Goal: Task Accomplishment & Management: Manage account settings

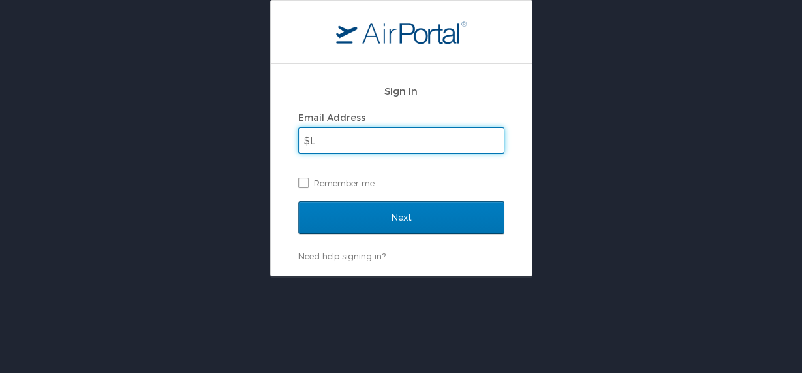
type input "$"
type input "tsamuel@ofi.la.gov"
click at [298, 201] on input "Next" at bounding box center [401, 217] width 206 height 33
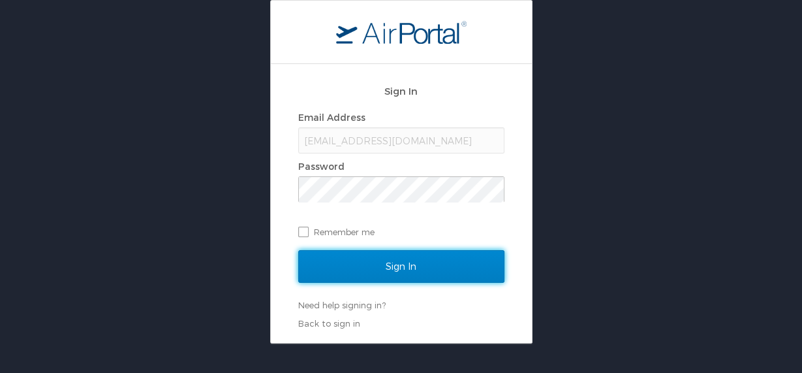
click at [407, 266] on input "Sign In" at bounding box center [401, 266] width 206 height 33
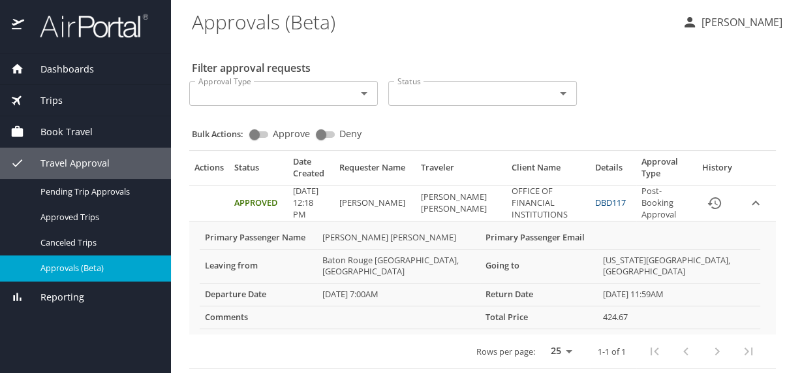
click at [600, 200] on link "DBD117" at bounding box center [610, 203] width 31 height 12
click at [88, 69] on span "Dashboards" at bounding box center [59, 69] width 70 height 14
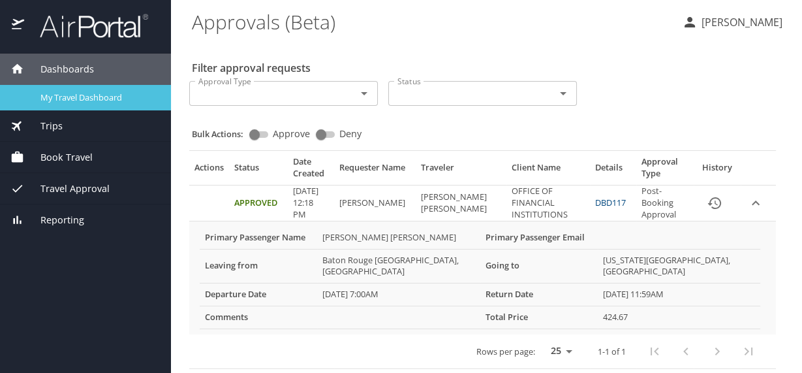
click at [87, 91] on span "My Travel Dashboard" at bounding box center [97, 97] width 115 height 12
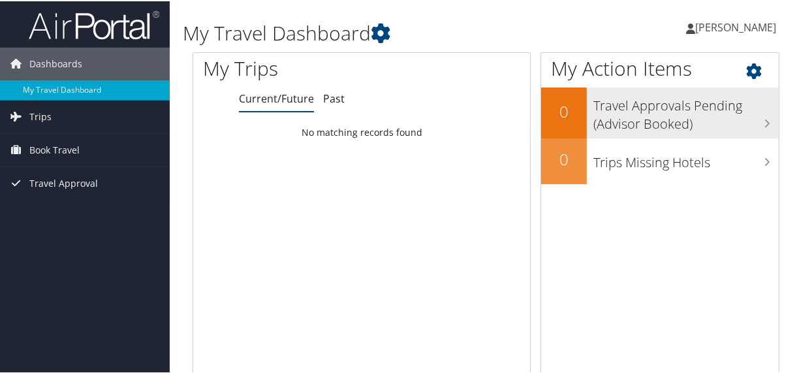
click at [686, 121] on h3 "Travel Approvals Pending (Advisor Booked)" at bounding box center [686, 110] width 185 height 43
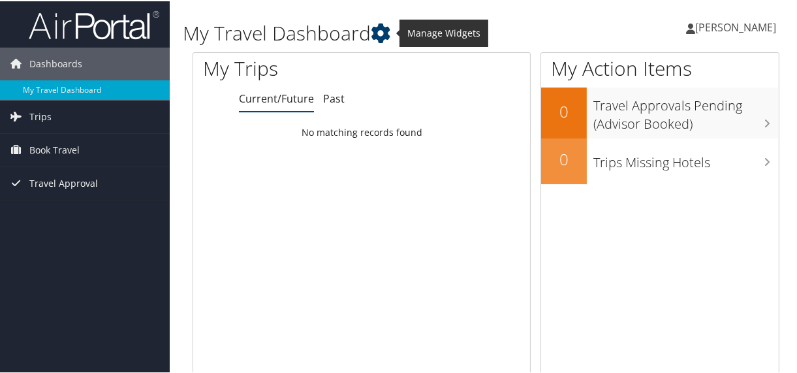
click at [387, 35] on icon at bounding box center [381, 32] width 20 height 20
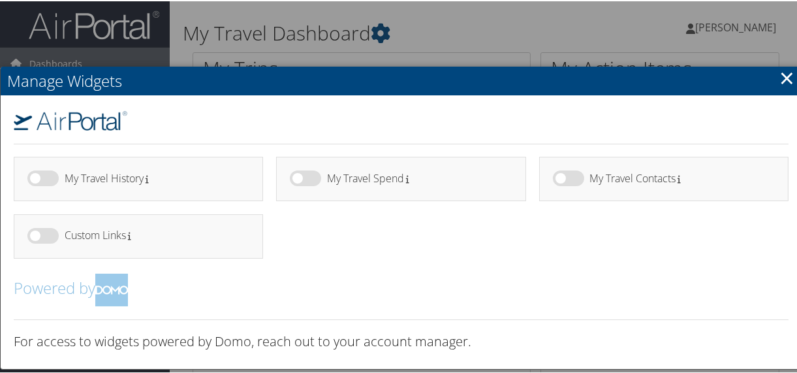
click at [306, 47] on div at bounding box center [401, 186] width 802 height 373
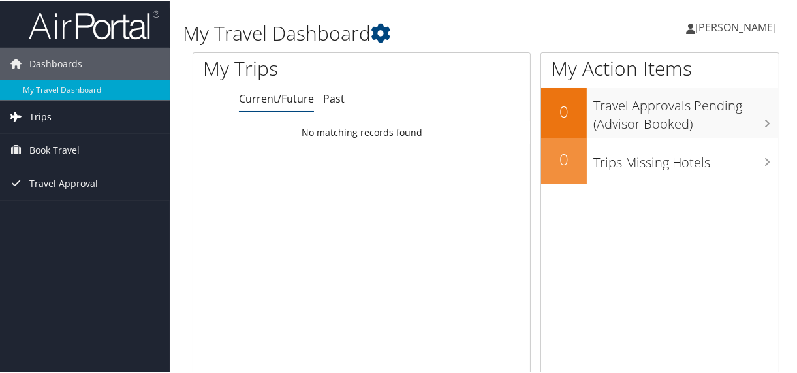
click at [47, 118] on span "Trips" at bounding box center [40, 115] width 22 height 33
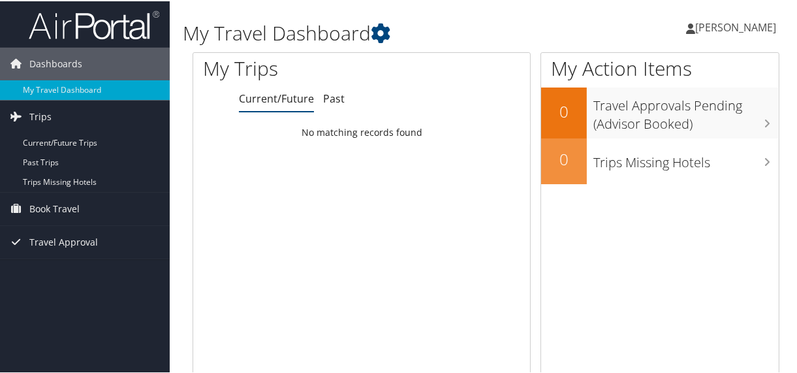
click at [721, 29] on span "[PERSON_NAME]" at bounding box center [735, 26] width 81 height 14
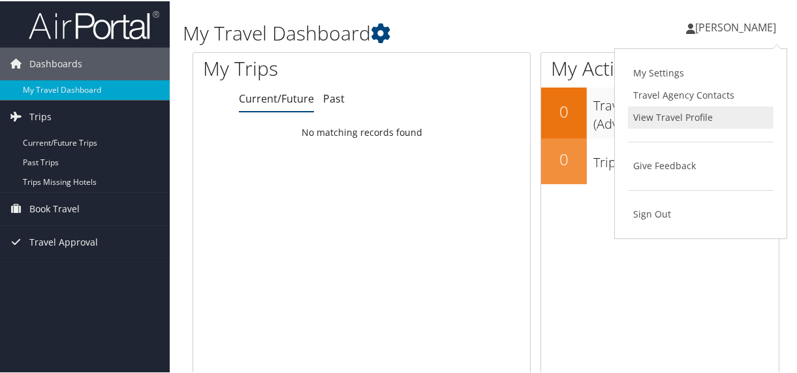
click at [654, 108] on link "View Travel Profile" at bounding box center [701, 116] width 146 height 22
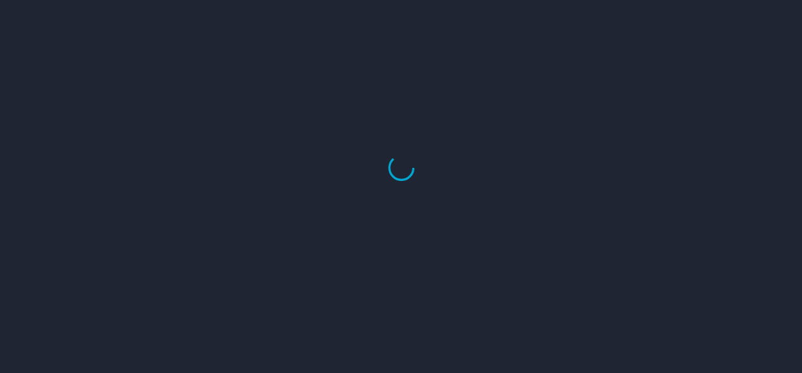
select select "US"
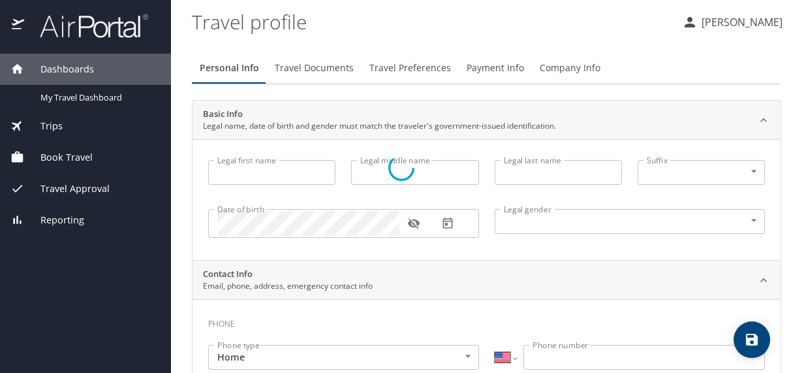
select select "US"
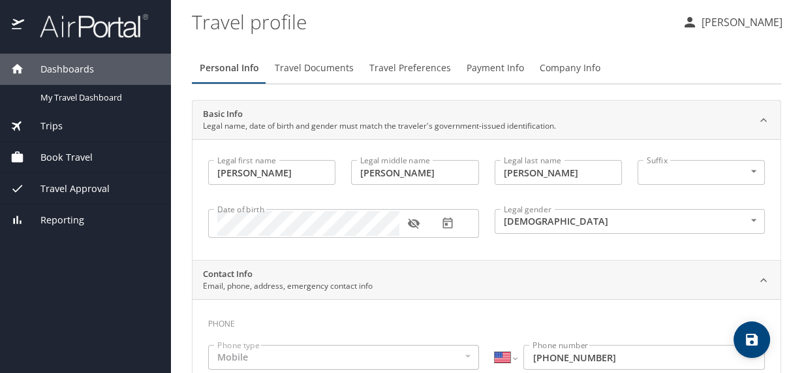
type input "[PERSON_NAME]"
type input "[DEMOGRAPHIC_DATA]"
type input "[PERSON_NAME]"
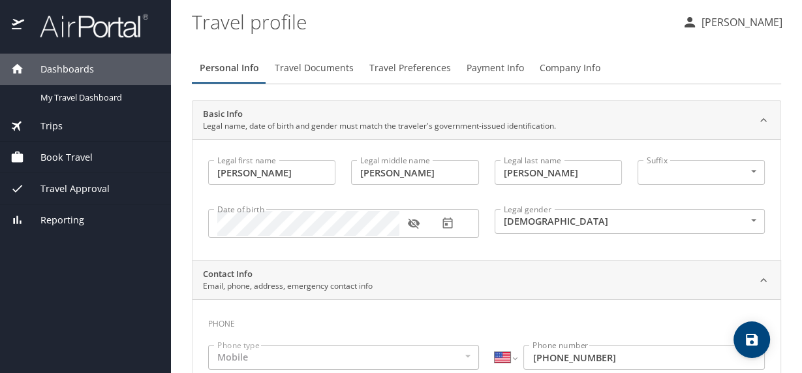
type input "[PERSON_NAME]"
type input "[PHONE_NUMBER]"
type input "[EMAIL_ADDRESS][DOMAIN_NAME]"
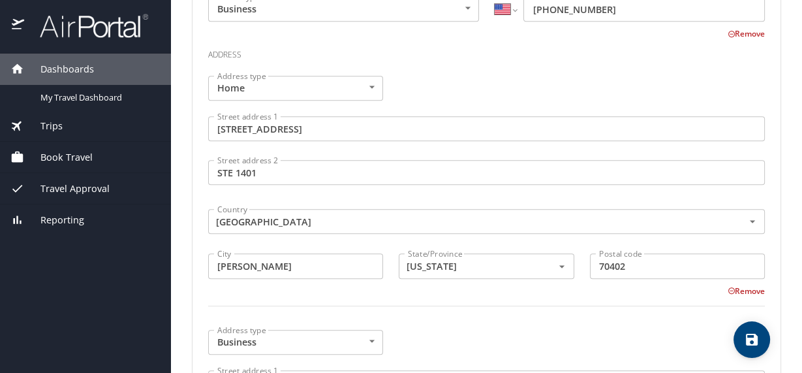
scroll to position [503, 0]
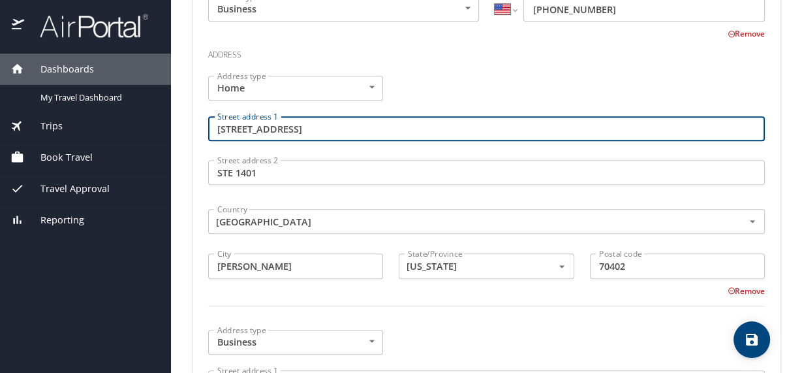
click at [481, 125] on input "303 Union Ave" at bounding box center [486, 128] width 557 height 25
type input "3"
type input "4155 Essen LN Apt 56"
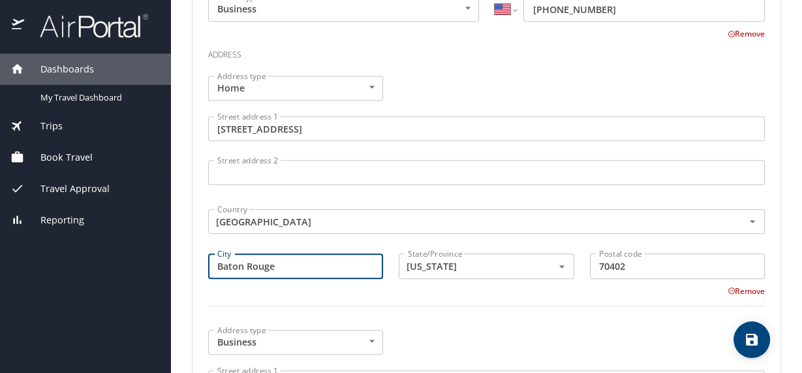
type input "Baton Rouge"
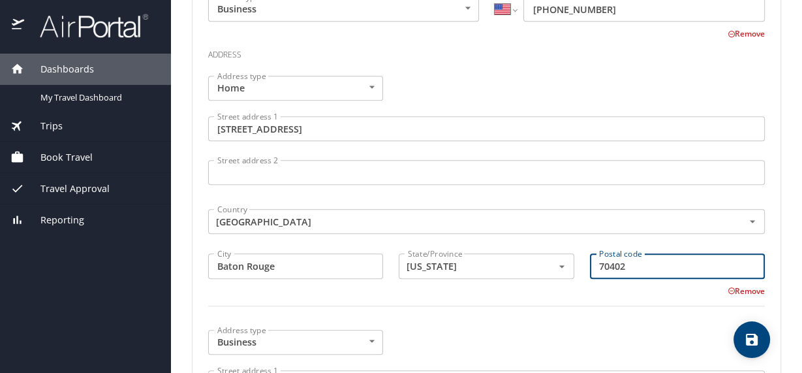
type input "8"
type input "70809"
click at [392, 291] on div "Remove" at bounding box center [479, 290] width 573 height 16
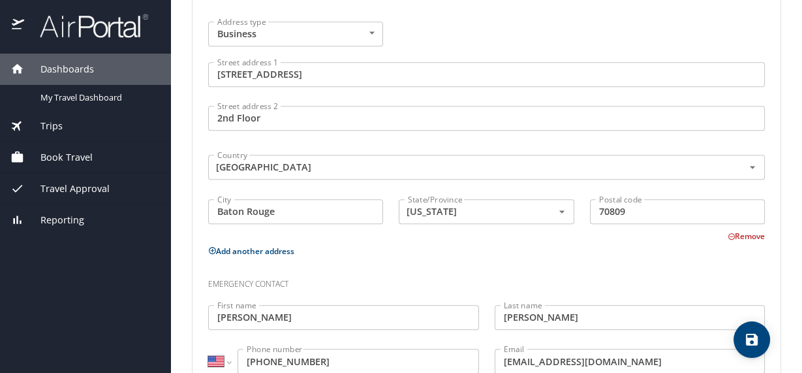
scroll to position [854, 0]
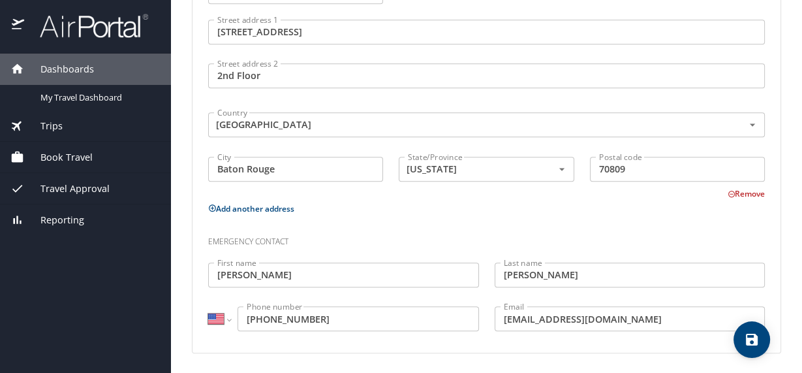
click at [746, 338] on icon "save" at bounding box center [752, 340] width 12 height 12
select select "US"
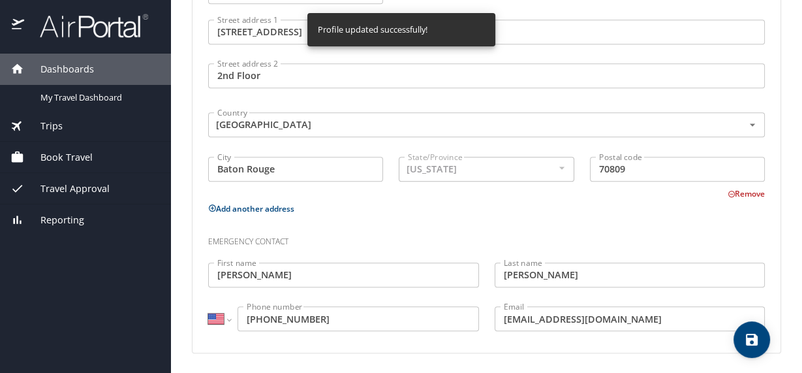
select select "US"
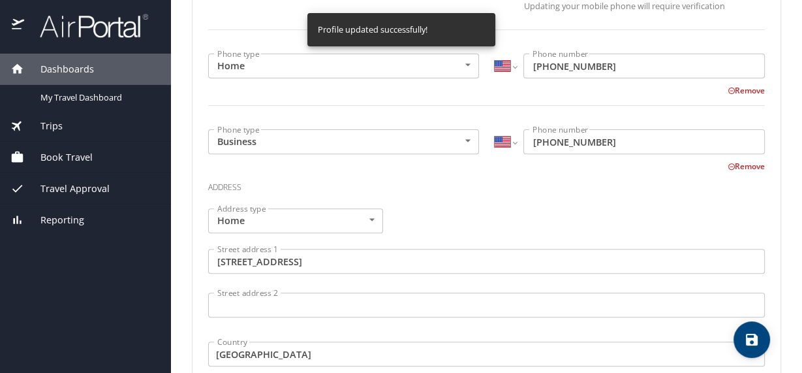
scroll to position [370, 0]
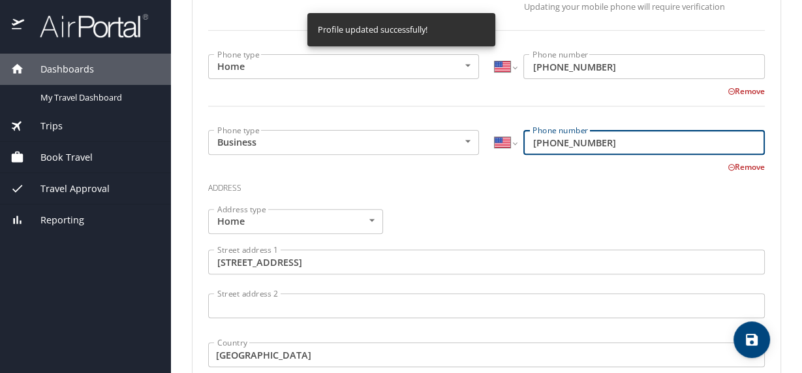
click at [613, 144] on input "(225) 925-4660" at bounding box center [645, 142] width 242 height 25
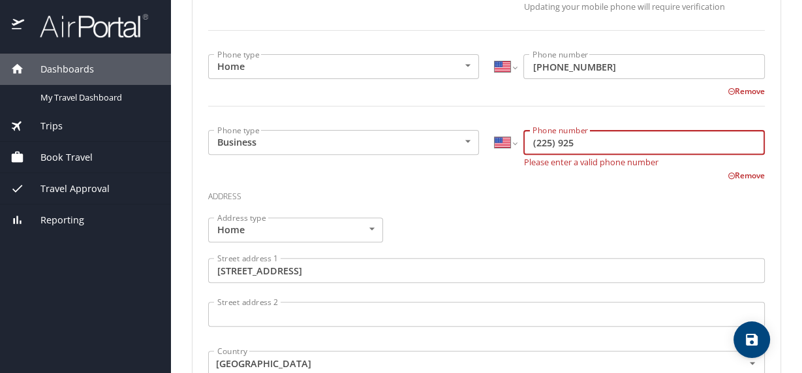
click at [580, 145] on input "(225) 925" at bounding box center [645, 142] width 242 height 25
type input "(225) 925-4308"
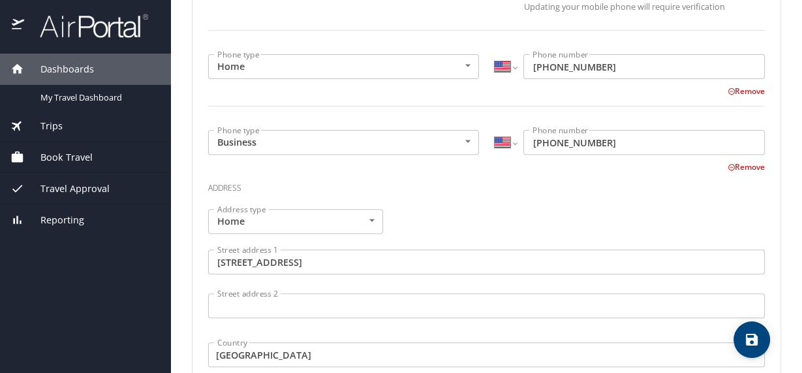
click at [521, 227] on div "Address type Home Home Address type Street address 1 4155 Essen LN Apt 56 Stree…" at bounding box center [486, 331] width 573 height 261
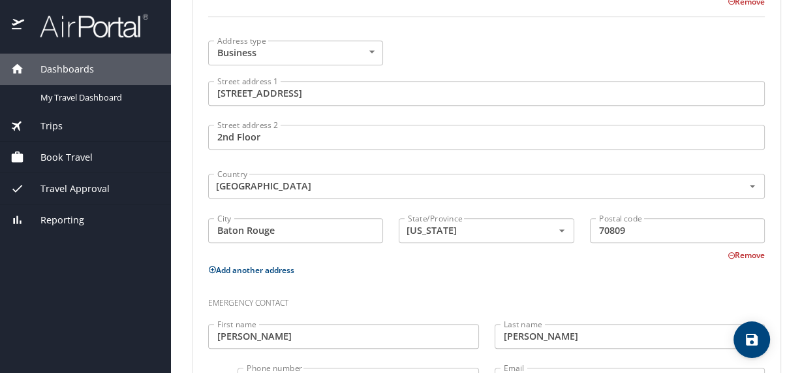
scroll to position [854, 0]
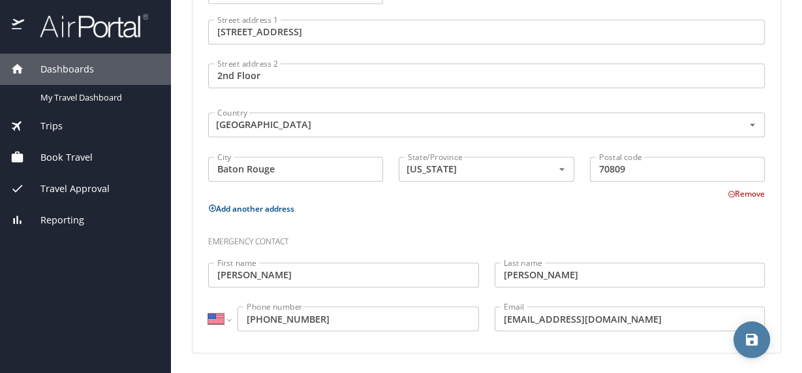
click at [748, 343] on icon "save" at bounding box center [752, 340] width 12 height 12
select select "US"
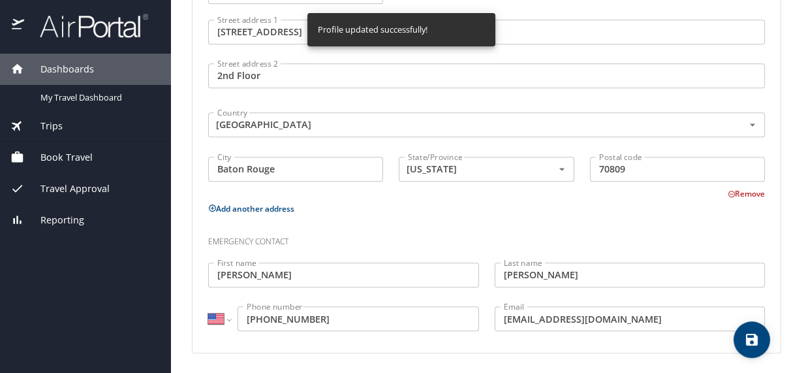
select select "US"
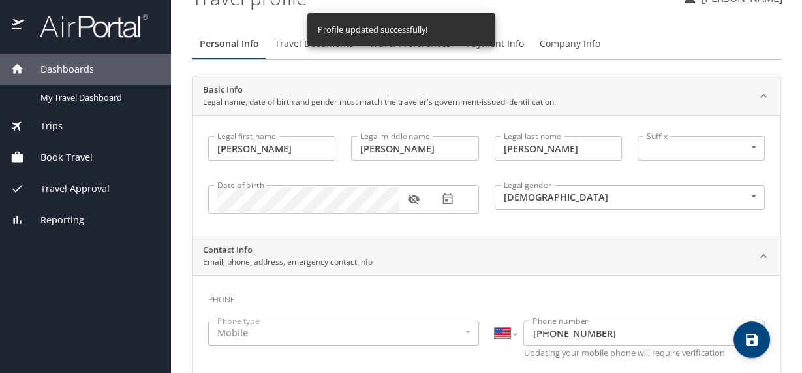
scroll to position [0, 0]
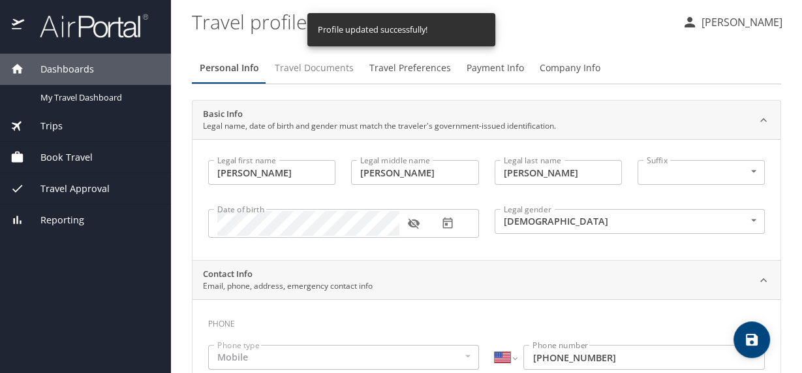
click at [327, 72] on span "Travel Documents" at bounding box center [314, 68] width 79 height 16
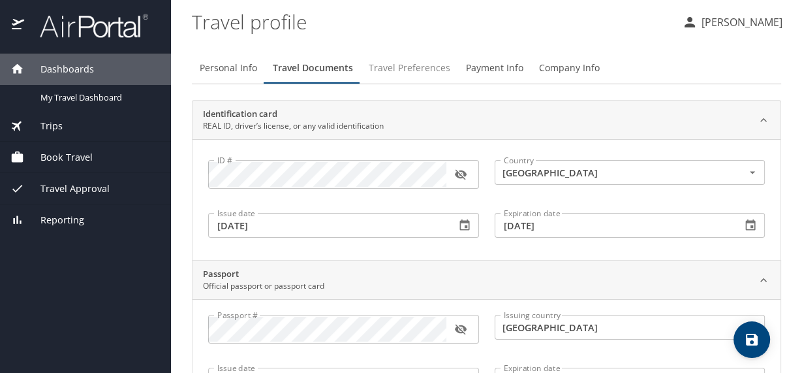
click at [411, 72] on span "Travel Preferences" at bounding box center [410, 68] width 82 height 16
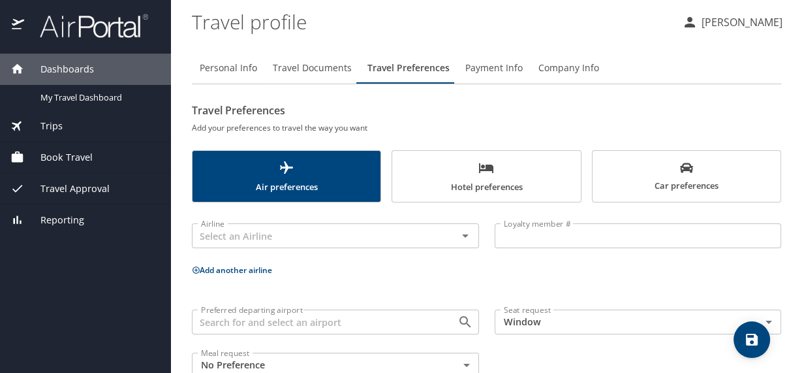
scroll to position [32, 0]
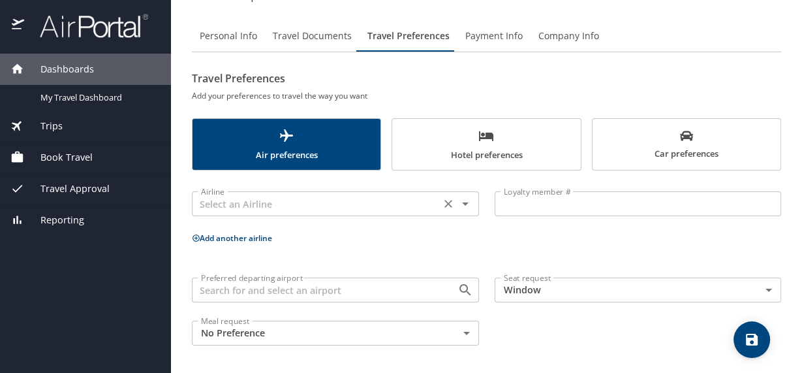
click at [303, 202] on input "text" at bounding box center [316, 203] width 241 height 17
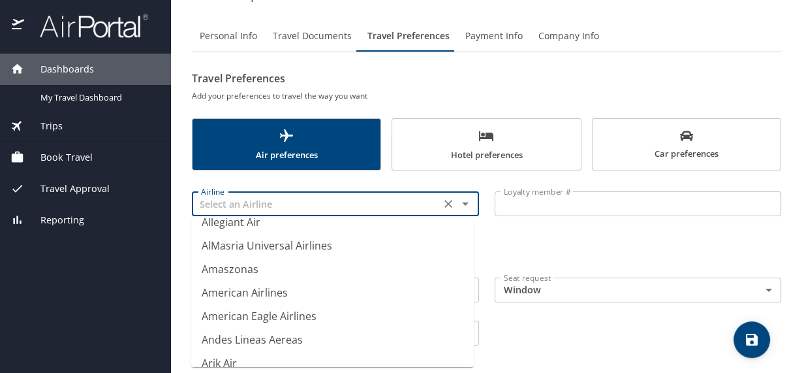
scroll to position [1969, 0]
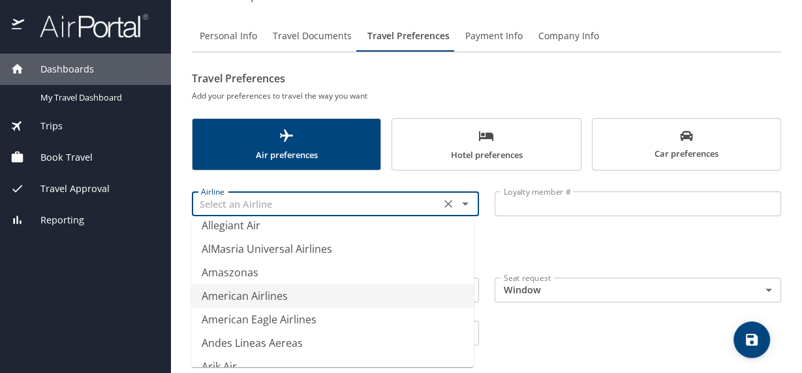
click at [276, 298] on li "American Airlines" at bounding box center [332, 296] width 283 height 24
type input "American Airlines"
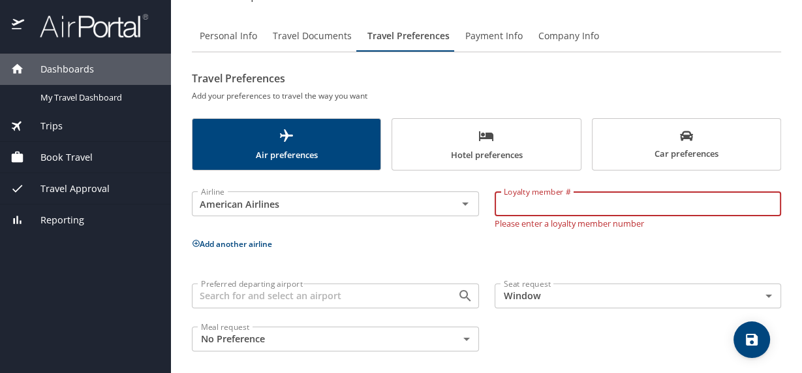
click at [548, 208] on input "Loyalty member #" at bounding box center [638, 203] width 287 height 25
type input "YN9Y028"
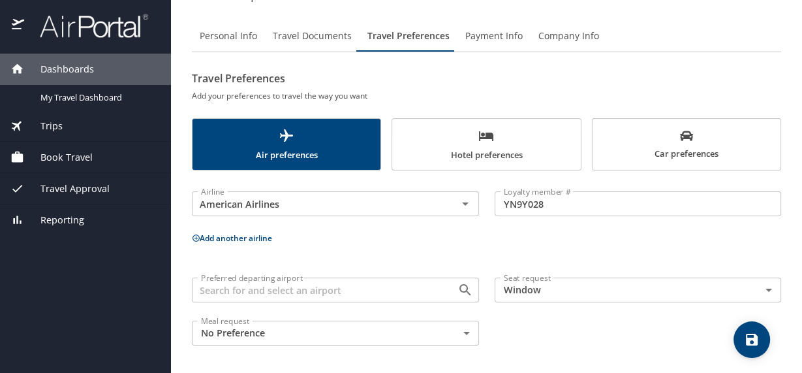
click at [525, 244] on p "Add another airline" at bounding box center [487, 238] width 590 height 16
click at [760, 340] on span "save" at bounding box center [752, 340] width 37 height 16
click at [490, 46] on button "Payment Info" at bounding box center [494, 35] width 73 height 31
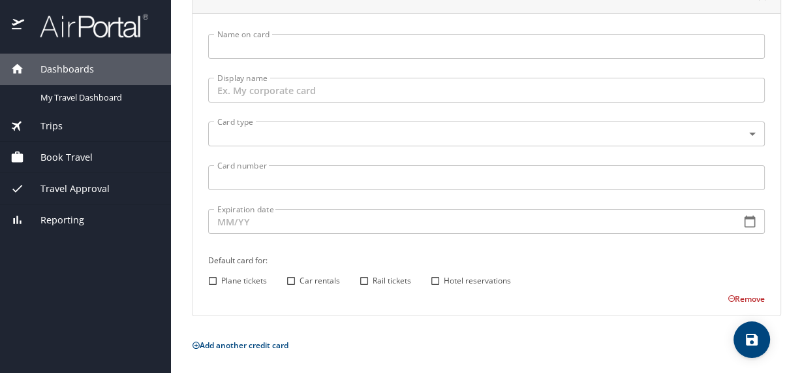
scroll to position [0, 0]
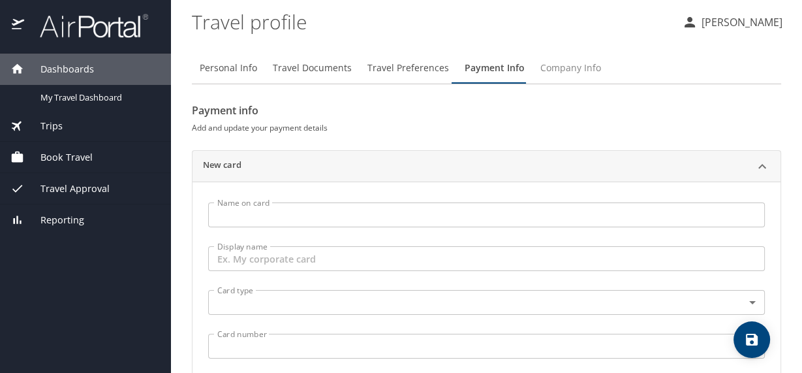
click at [548, 68] on span "Company Info" at bounding box center [571, 68] width 61 height 16
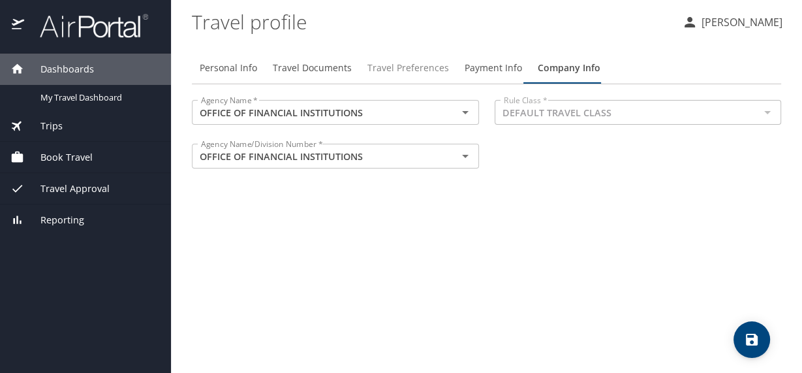
click at [402, 64] on span "Travel Preferences" at bounding box center [409, 68] width 82 height 16
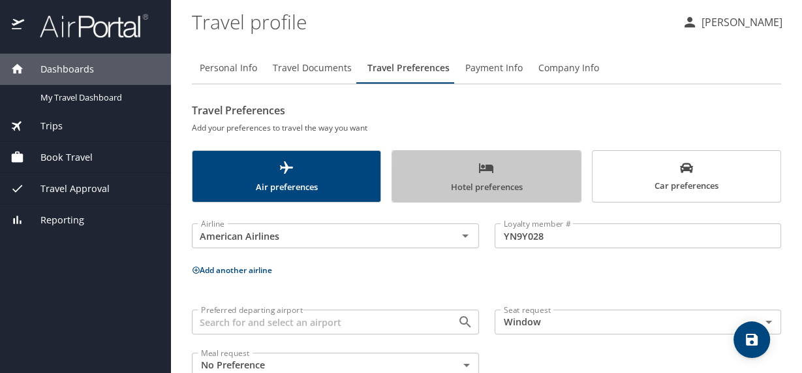
click at [487, 169] on icon "scrollable force tabs example" at bounding box center [486, 168] width 14 height 10
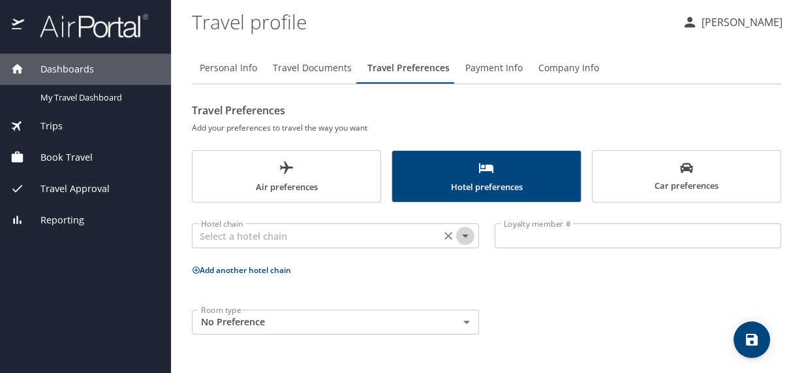
click at [460, 229] on icon "Open" at bounding box center [466, 236] width 16 height 16
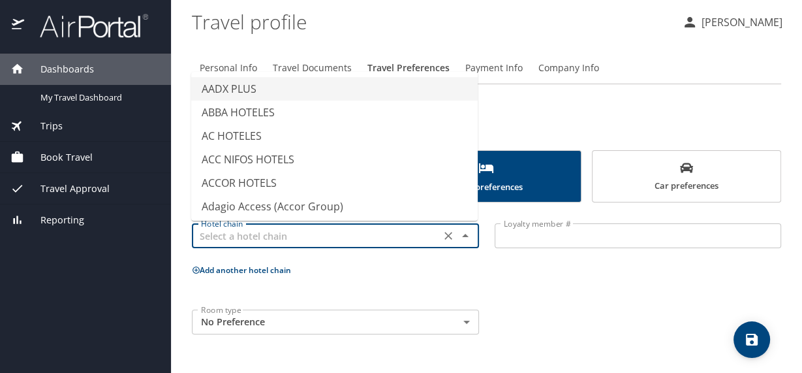
click at [460, 229] on icon "Close" at bounding box center [466, 236] width 16 height 16
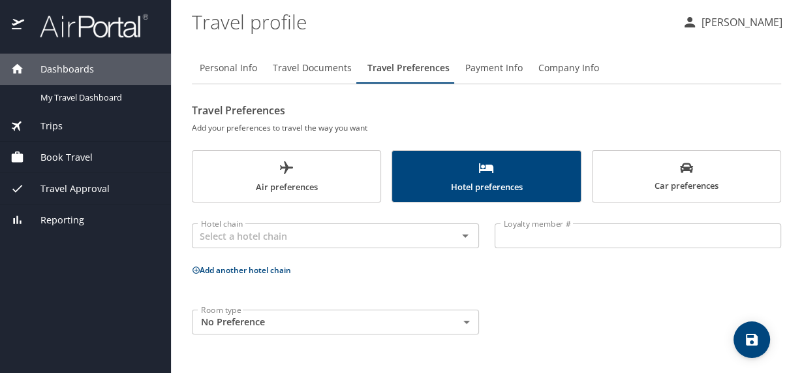
click at [437, 294] on div "Hotel chain Hotel chain Loyalty member # Loyalty member # Add another hotel cha…" at bounding box center [487, 276] width 590 height 132
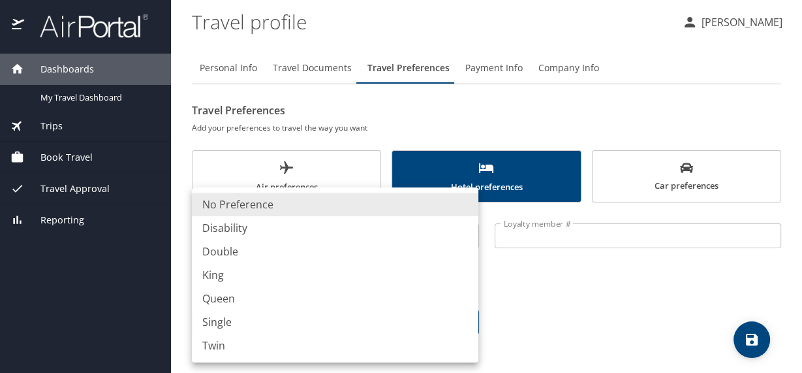
click at [433, 313] on body "Dashboards My Travel Dashboard Trips Current / Future Trips Past Trips Trips Mi…" at bounding box center [401, 186] width 802 height 373
click at [517, 305] on div at bounding box center [401, 186] width 802 height 373
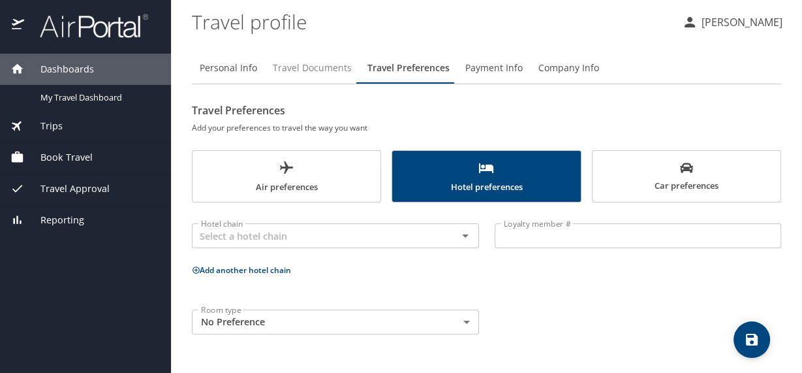
click at [330, 81] on button "Travel Documents" at bounding box center [312, 67] width 95 height 31
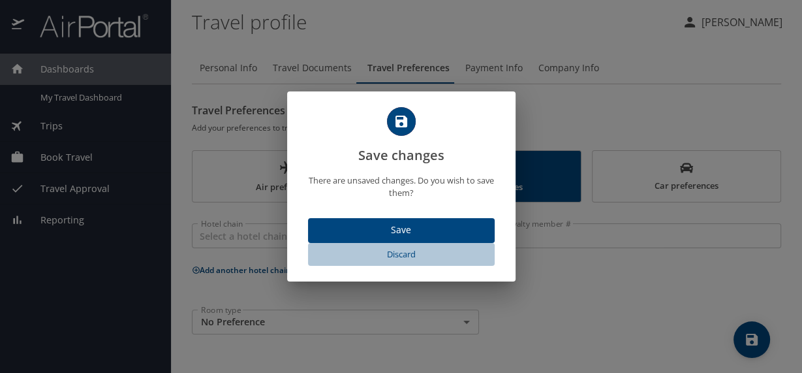
click at [424, 262] on button "Discard" at bounding box center [401, 254] width 187 height 23
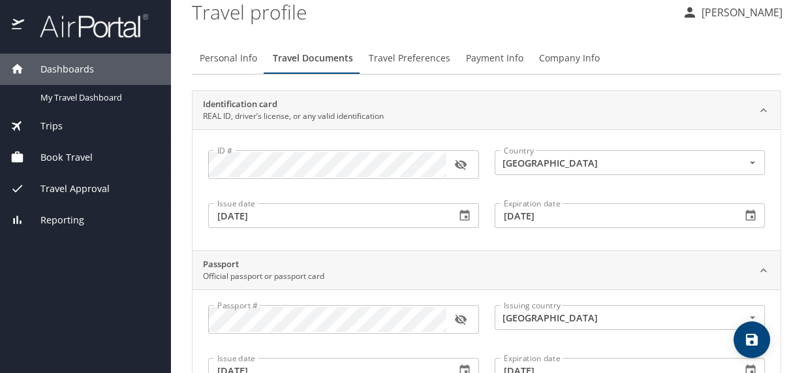
scroll to position [8, 0]
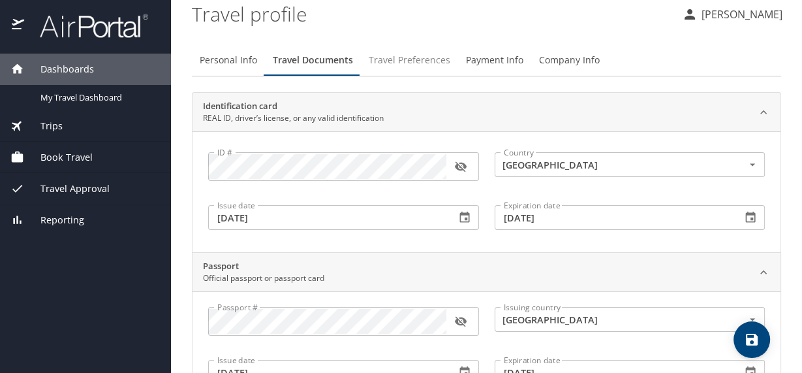
click at [388, 55] on span "Travel Preferences" at bounding box center [410, 60] width 82 height 16
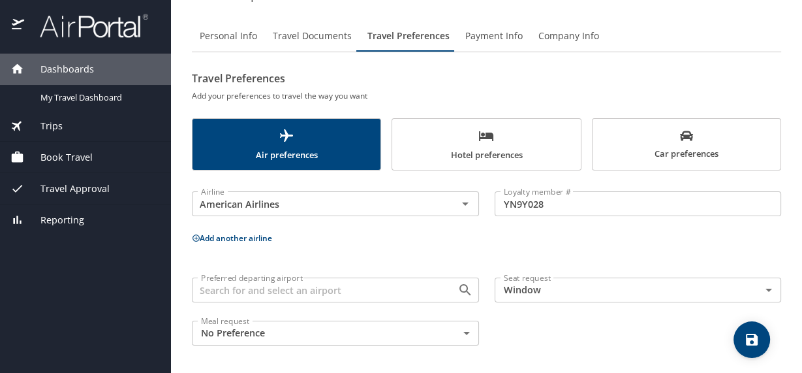
scroll to position [0, 0]
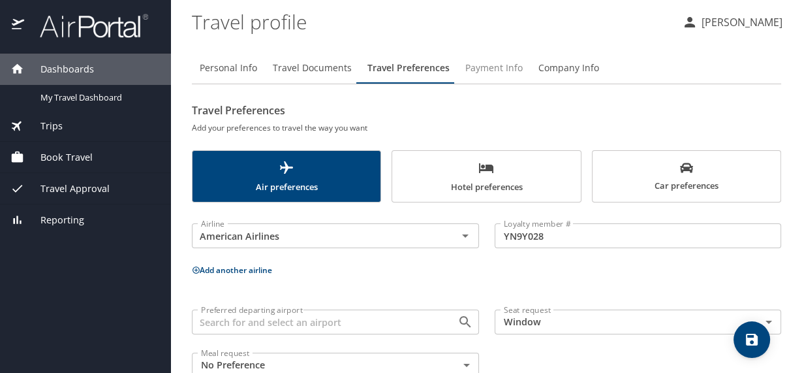
click at [504, 66] on span "Payment Info" at bounding box center [494, 68] width 57 height 16
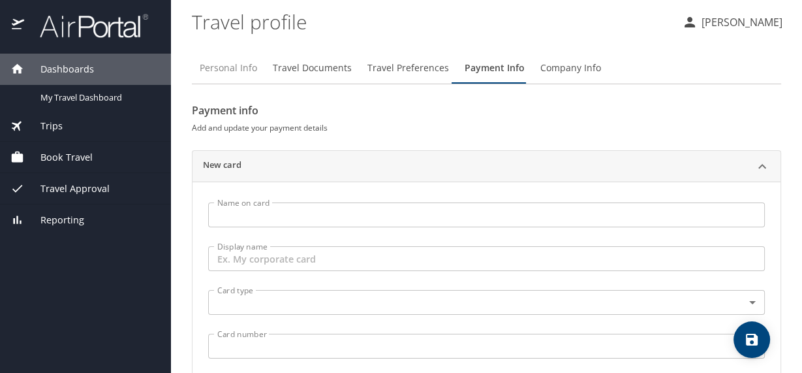
click at [257, 67] on button "Personal Info" at bounding box center [228, 67] width 73 height 31
select select "US"
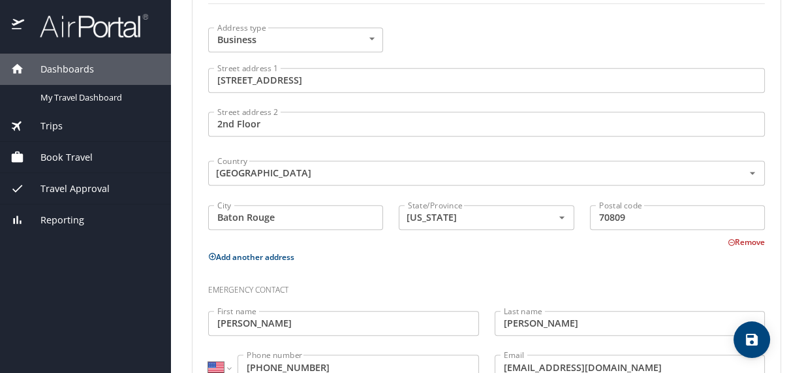
scroll to position [854, 0]
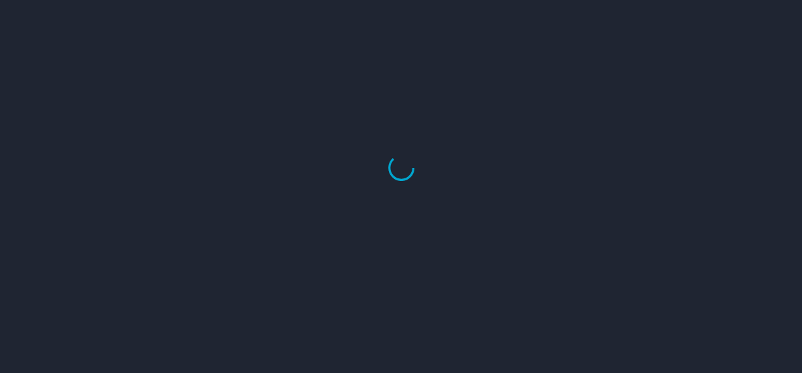
select select "US"
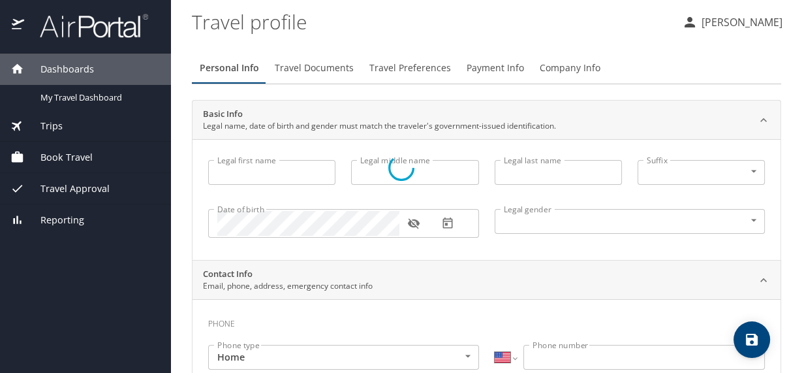
type input "Thomas"
type input "Keist"
type input "Samuel"
type input "Male"
type input "Rebecca"
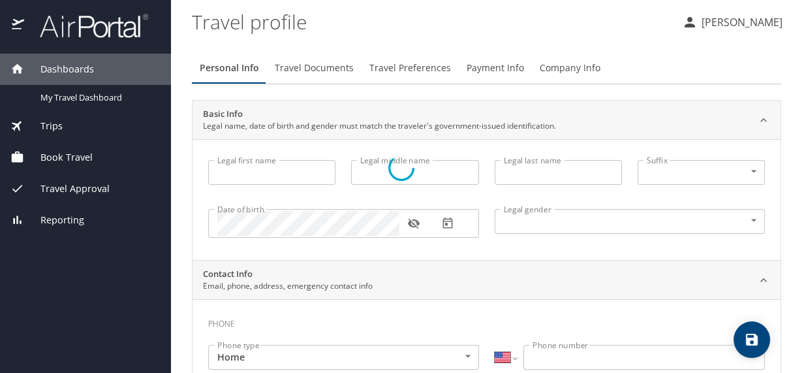
type input "Aronson"
type input "(225) 922-0630"
type input "raronson@ofi.la.gov"
select select "US"
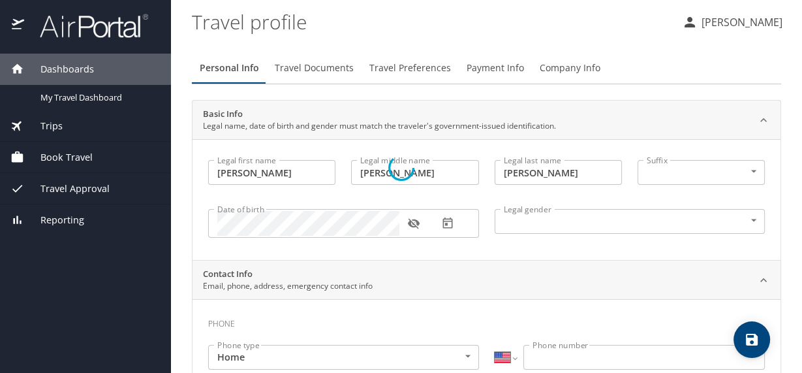
select select "US"
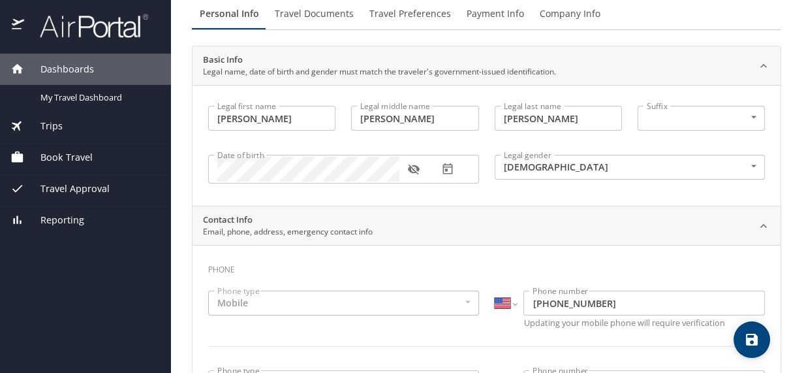
scroll to position [56, 0]
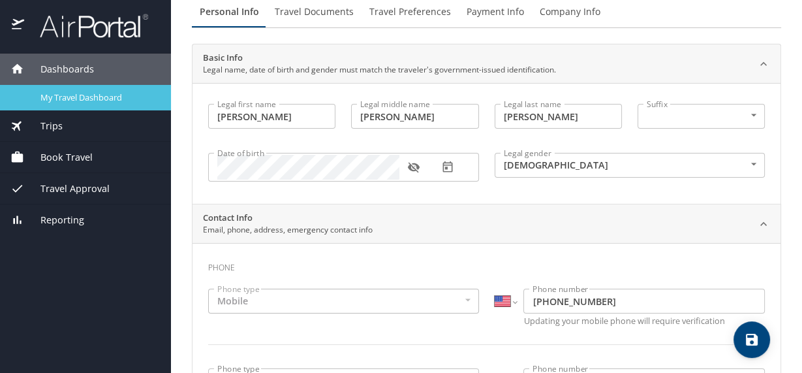
click at [59, 101] on span "My Travel Dashboard" at bounding box center [97, 97] width 115 height 12
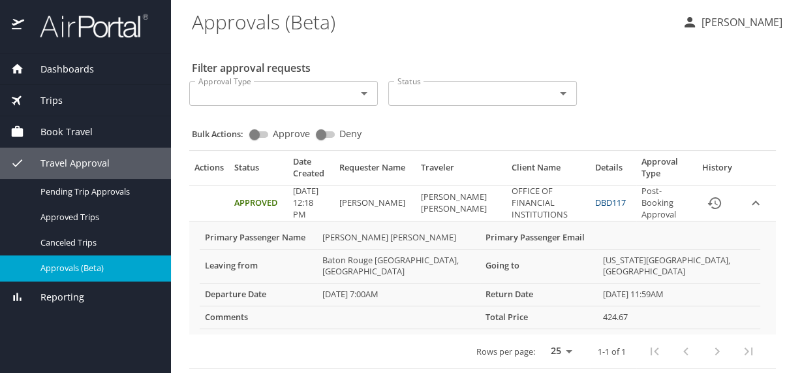
click at [334, 205] on PM "[DATE] 12:18 PM" at bounding box center [311, 203] width 46 height 36
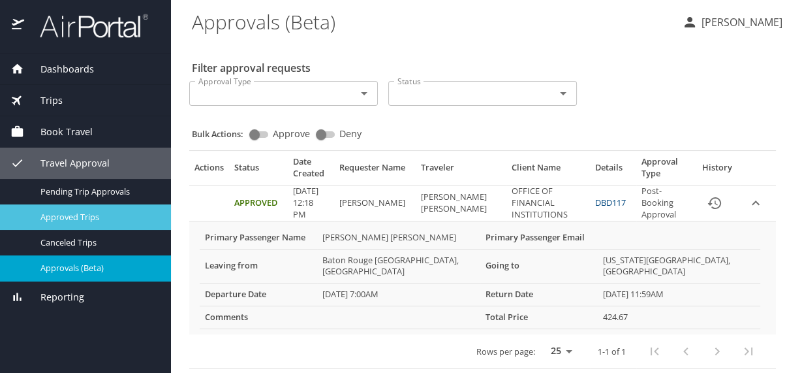
click at [84, 215] on span "Approved Trips" at bounding box center [97, 217] width 115 height 12
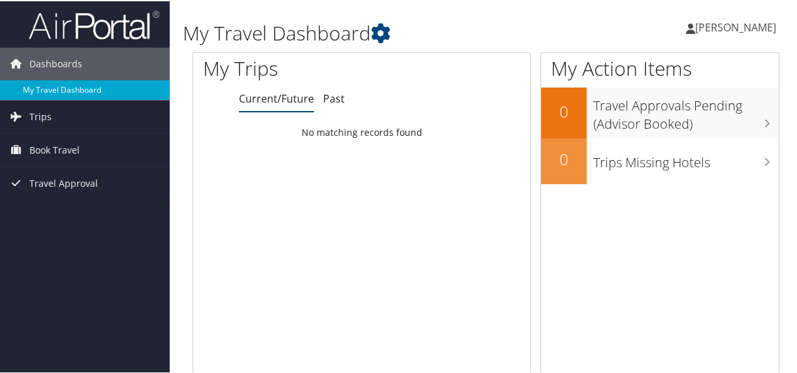
click at [74, 93] on link "My Travel Dashboard" at bounding box center [85, 89] width 170 height 20
click at [49, 153] on span "Book Travel" at bounding box center [54, 149] width 50 height 33
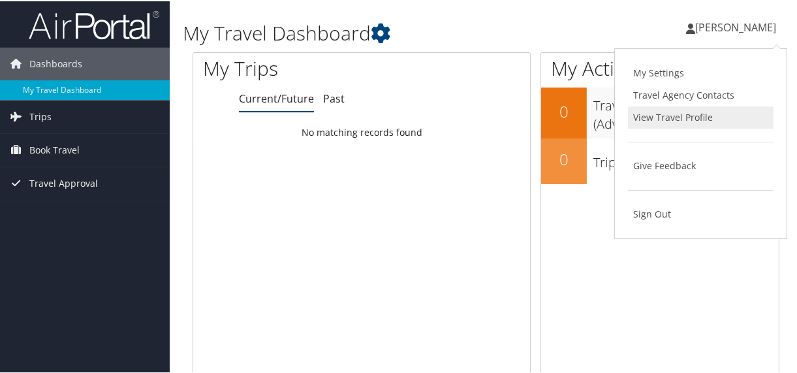
click at [669, 110] on link "View Travel Profile" at bounding box center [701, 116] width 146 height 22
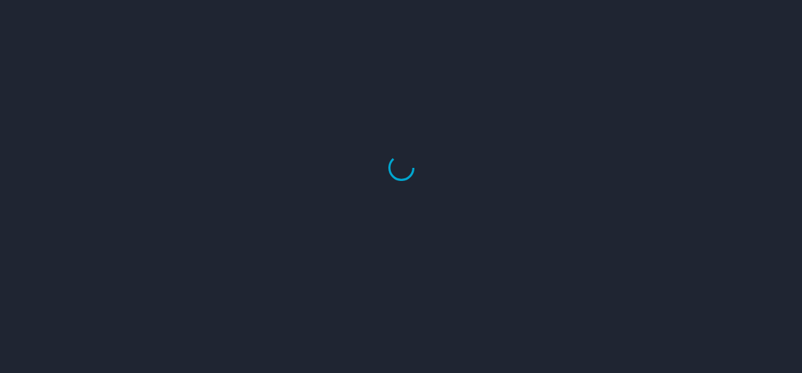
select select "US"
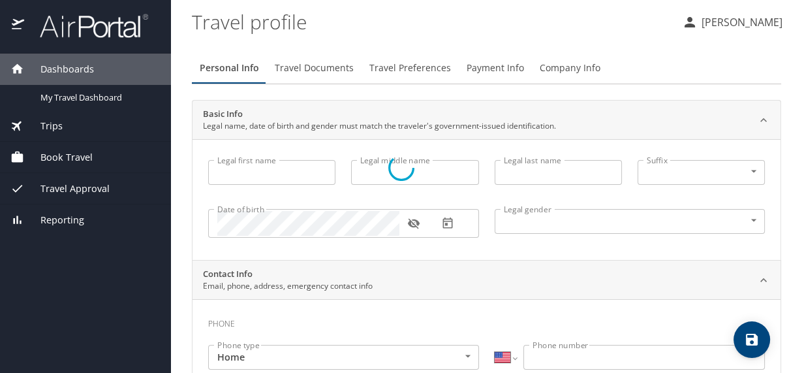
type input "Thomas"
type input "Keist"
type input "Samuel"
type input "Male"
type input "Rebecca"
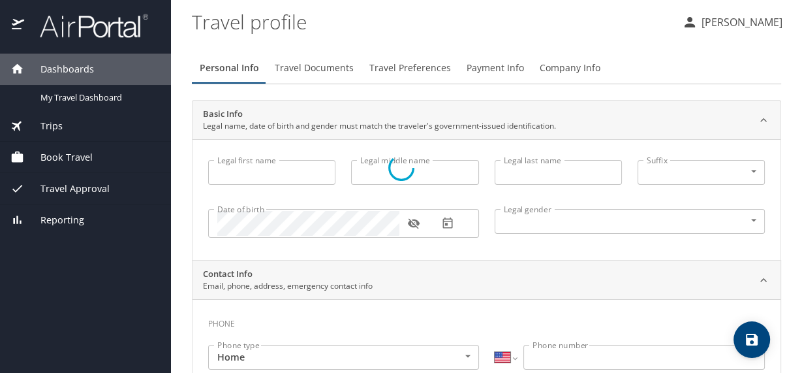
type input "Aronson"
type input "(225) 922-0630"
type input "raronson@ofi.la.gov"
select select "US"
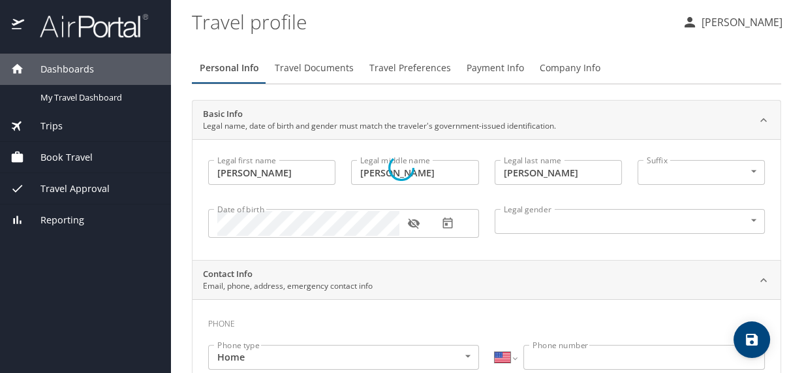
select select "US"
click at [308, 71] on span "Travel Documents" at bounding box center [314, 68] width 79 height 16
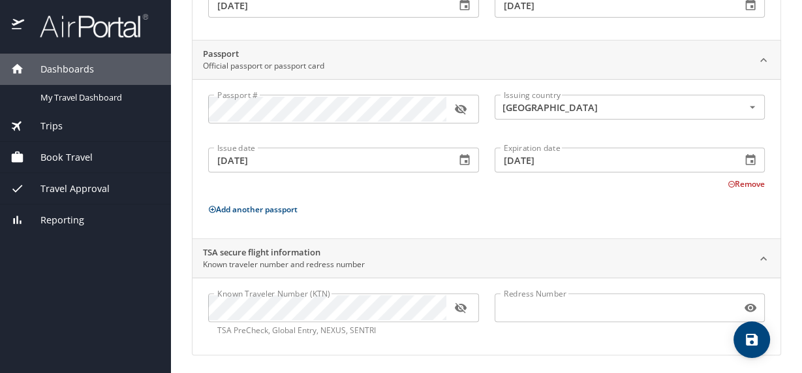
scroll to position [221, 0]
click at [454, 302] on icon "button" at bounding box center [460, 306] width 13 height 13
click at [466, 305] on icon "button" at bounding box center [460, 306] width 13 height 13
click at [467, 104] on button "button" at bounding box center [461, 107] width 29 height 29
click at [453, 111] on button "button" at bounding box center [461, 107] width 29 height 29
